Goal: Navigation & Orientation: Understand site structure

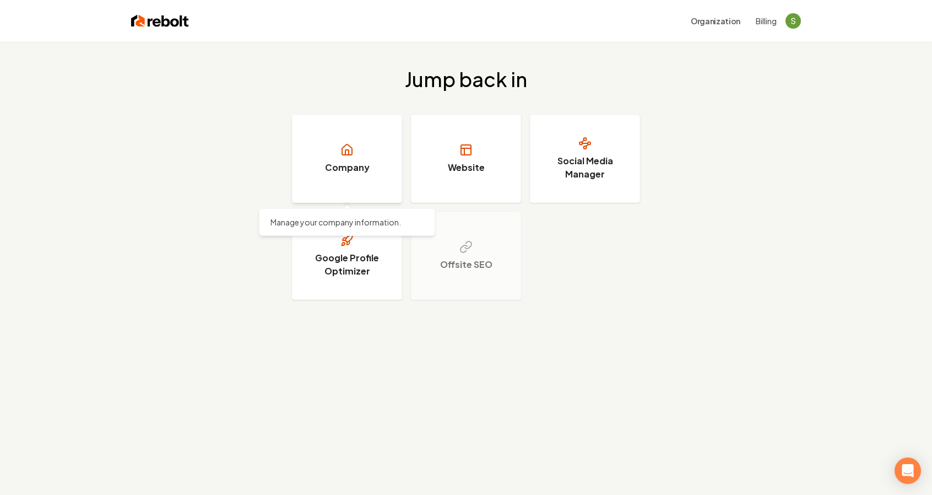
click at [386, 172] on link "Company" at bounding box center [347, 159] width 110 height 88
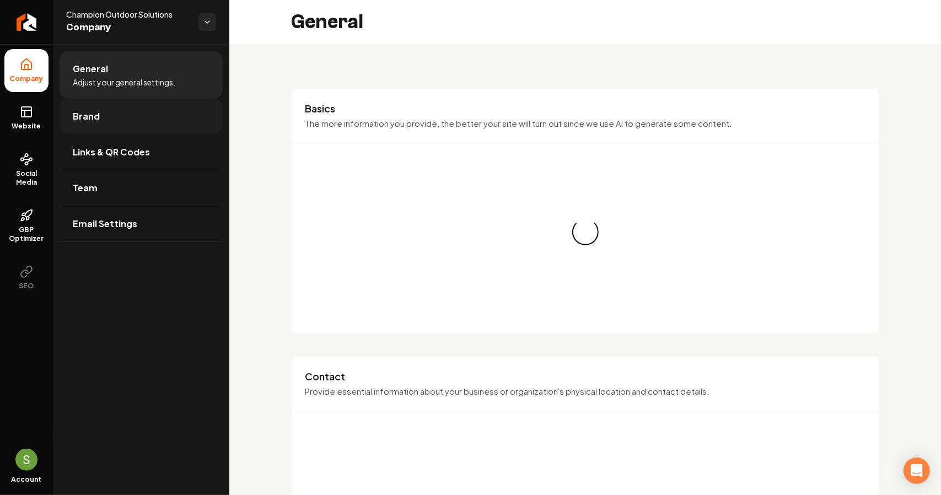
click at [93, 122] on span "Brand" at bounding box center [86, 116] width 27 height 13
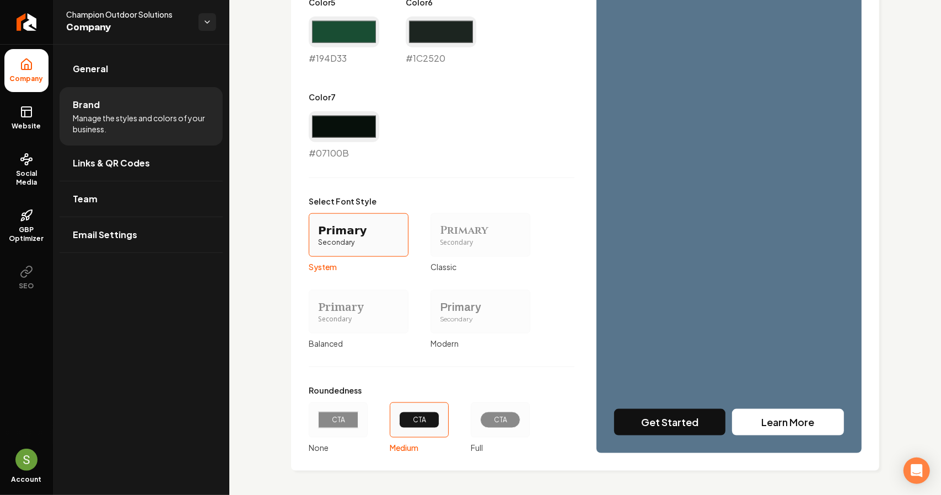
scroll to position [872, 0]
click at [130, 196] on link "Team" at bounding box center [141, 198] width 163 height 35
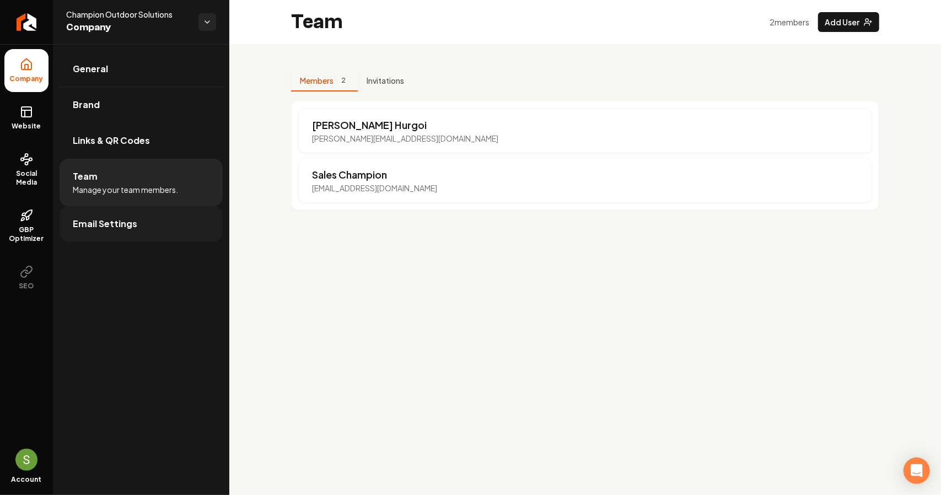
click at [153, 215] on link "Email Settings" at bounding box center [141, 223] width 163 height 35
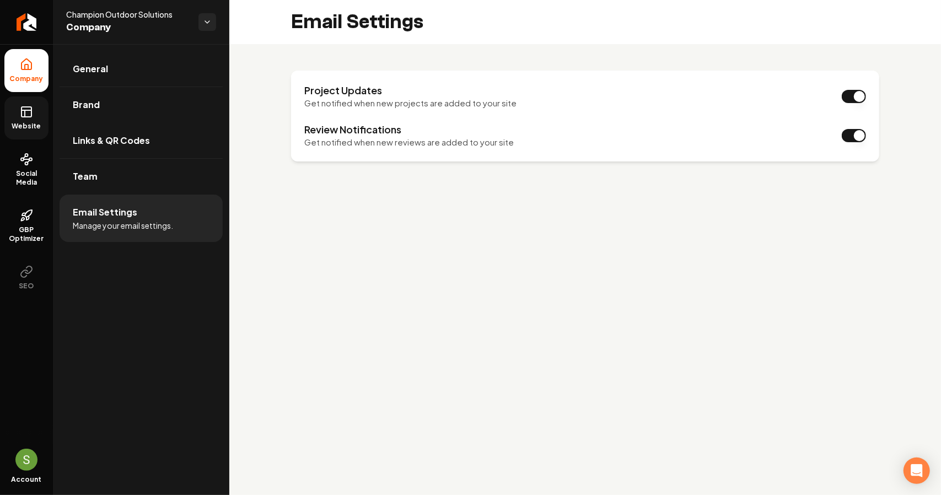
click at [43, 117] on link "Website" at bounding box center [26, 117] width 44 height 43
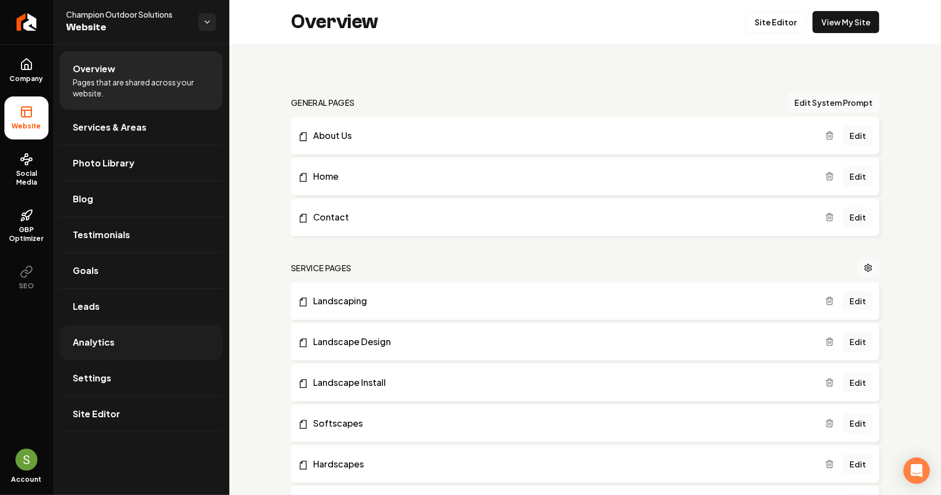
click at [114, 347] on link "Analytics" at bounding box center [141, 342] width 163 height 35
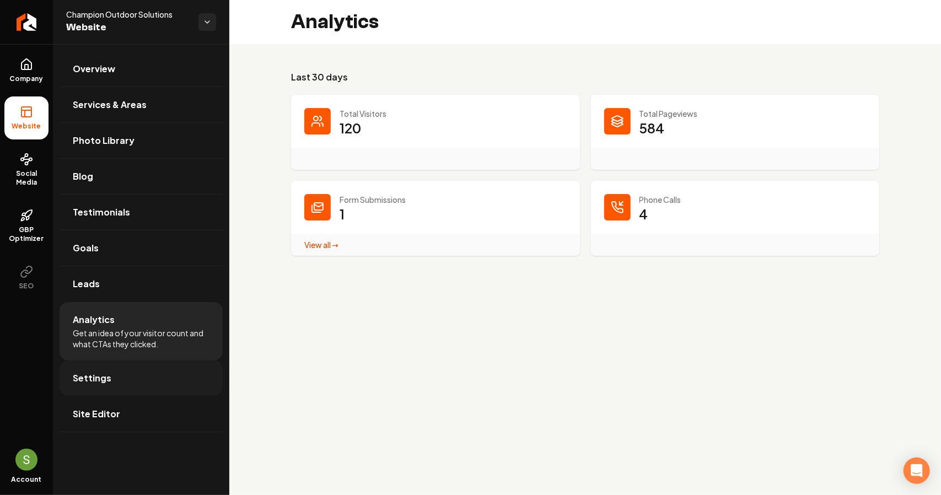
click at [122, 371] on link "Settings" at bounding box center [141, 377] width 163 height 35
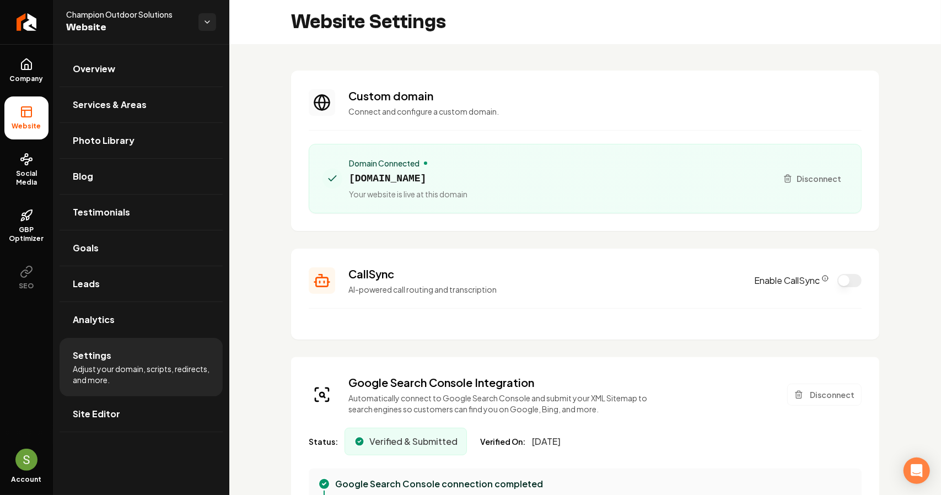
click at [821, 277] on icon "CallSync Info" at bounding box center [824, 278] width 7 height 7
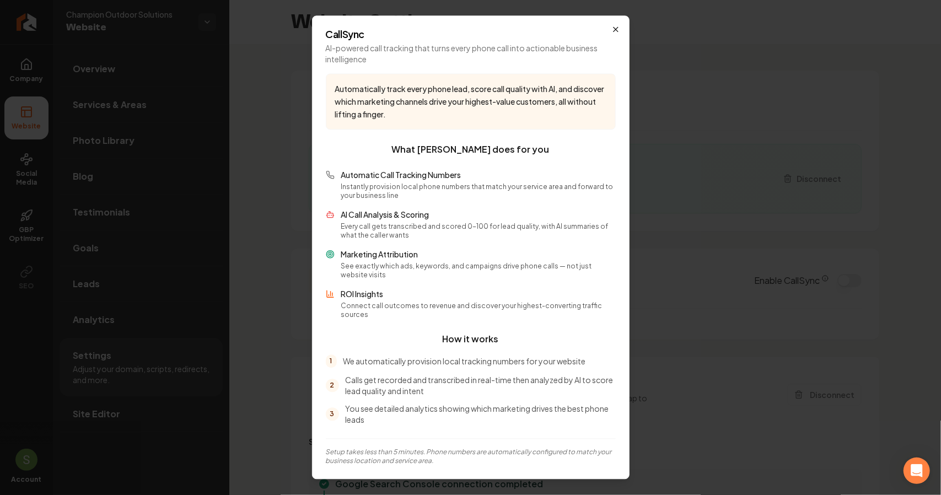
click at [615, 30] on icon "button" at bounding box center [615, 29] width 9 height 9
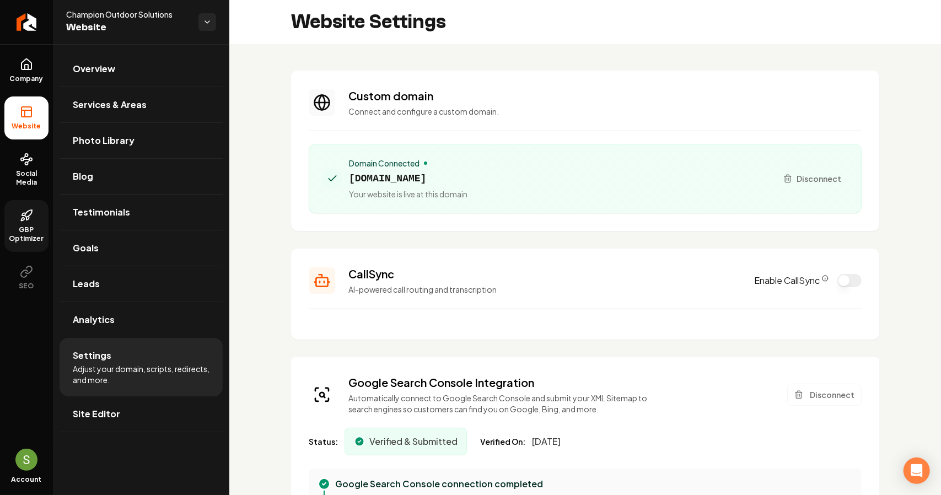
click at [33, 227] on span "GBP Optimizer" at bounding box center [26, 234] width 44 height 18
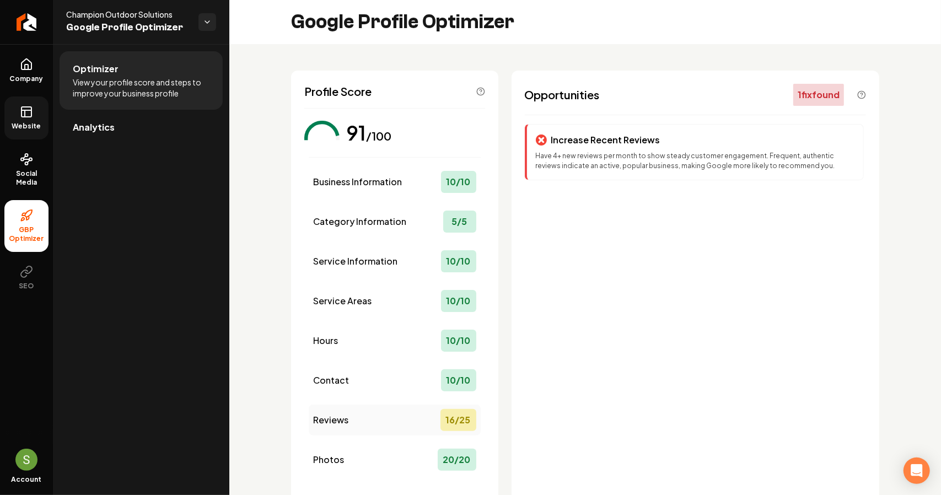
click at [376, 421] on div "Reviews 16 / 25" at bounding box center [395, 419] width 172 height 31
